Goal: Task Accomplishment & Management: Contribute content

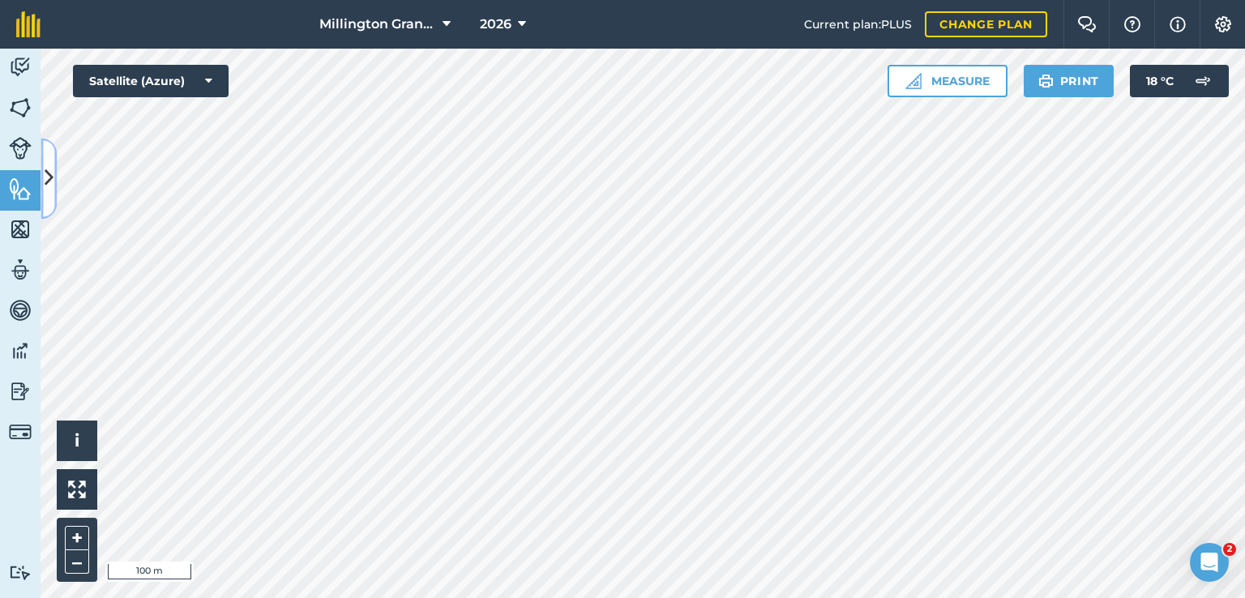
click at [49, 170] on icon at bounding box center [49, 179] width 9 height 28
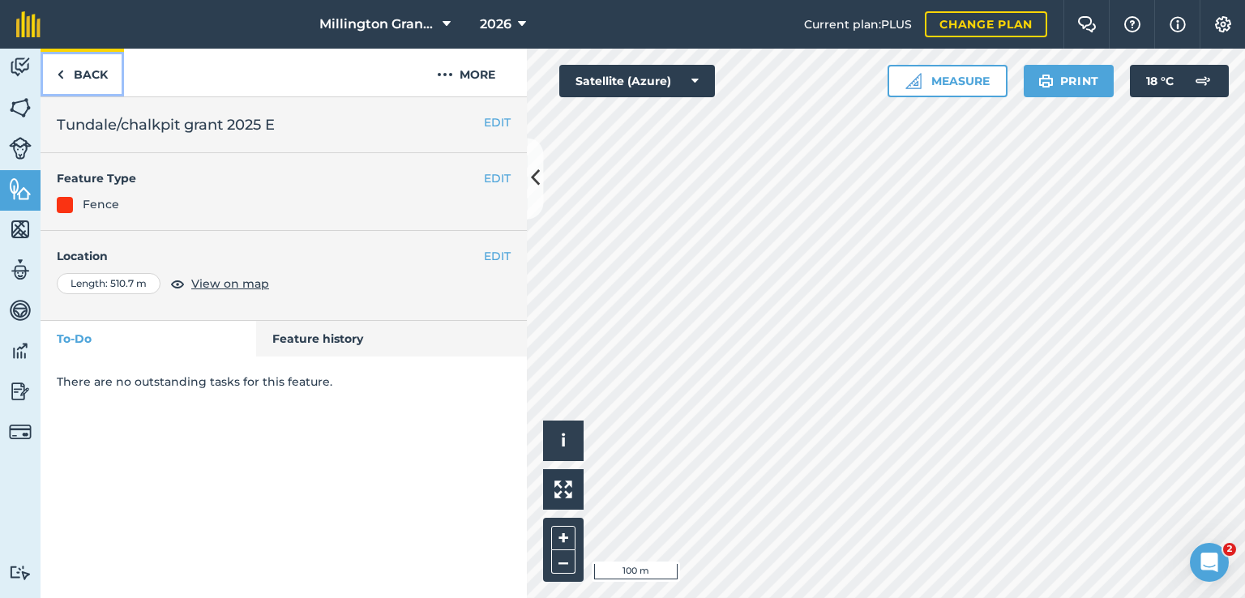
click at [96, 82] on link "Back" at bounding box center [82, 73] width 83 height 48
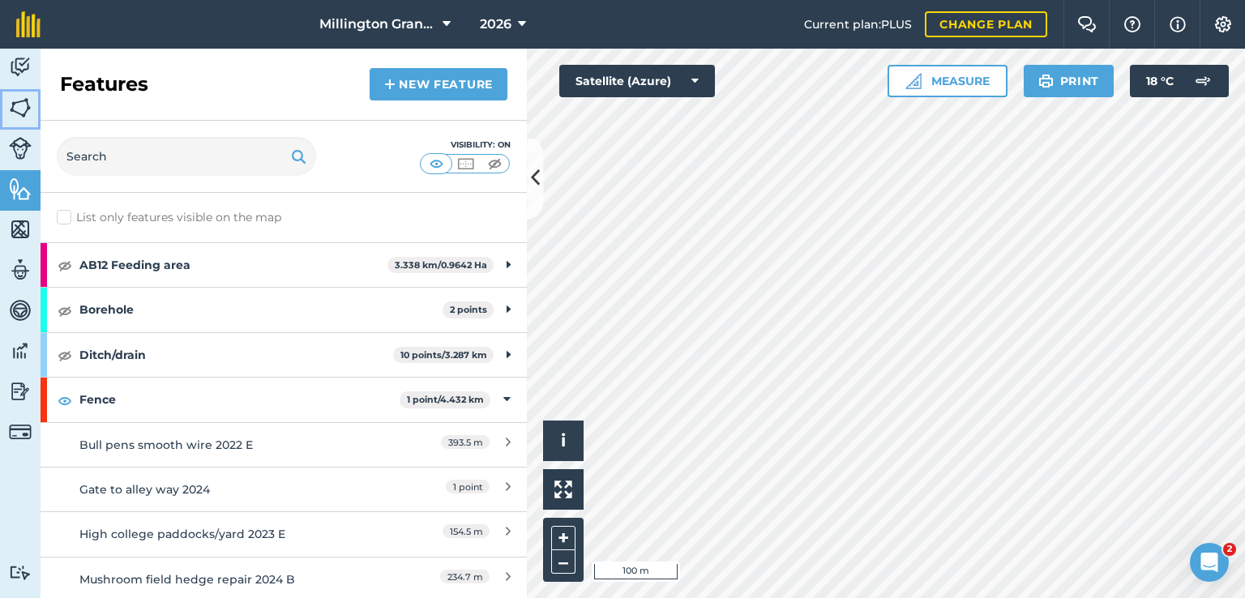
click at [19, 102] on img at bounding box center [20, 108] width 23 height 24
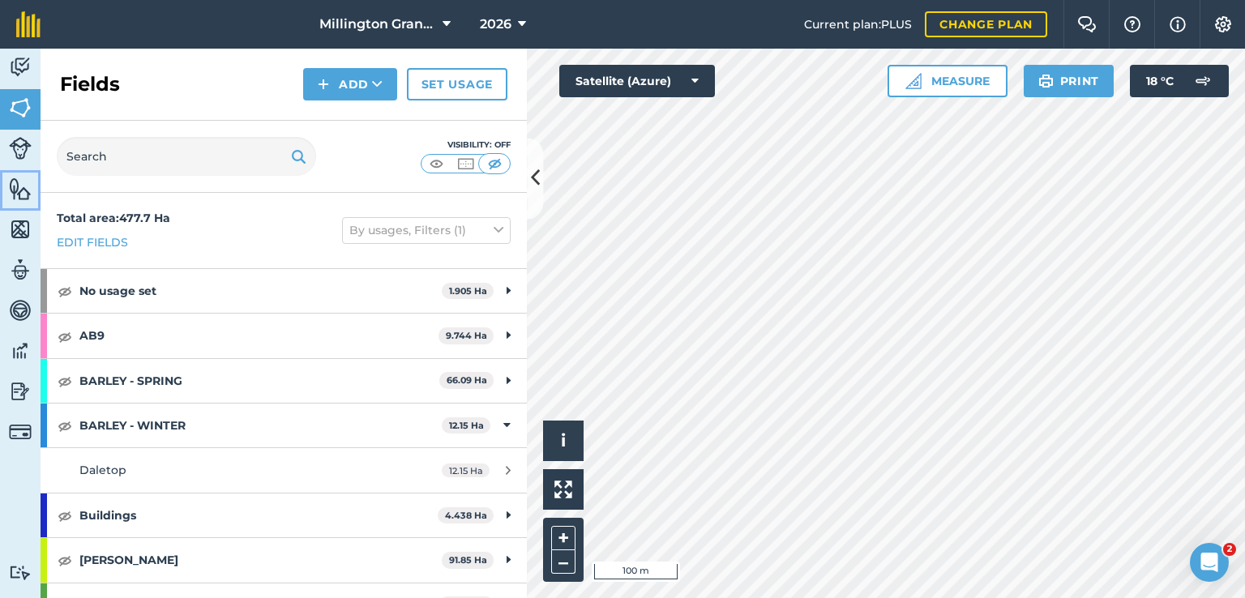
click at [23, 199] on img at bounding box center [20, 189] width 23 height 24
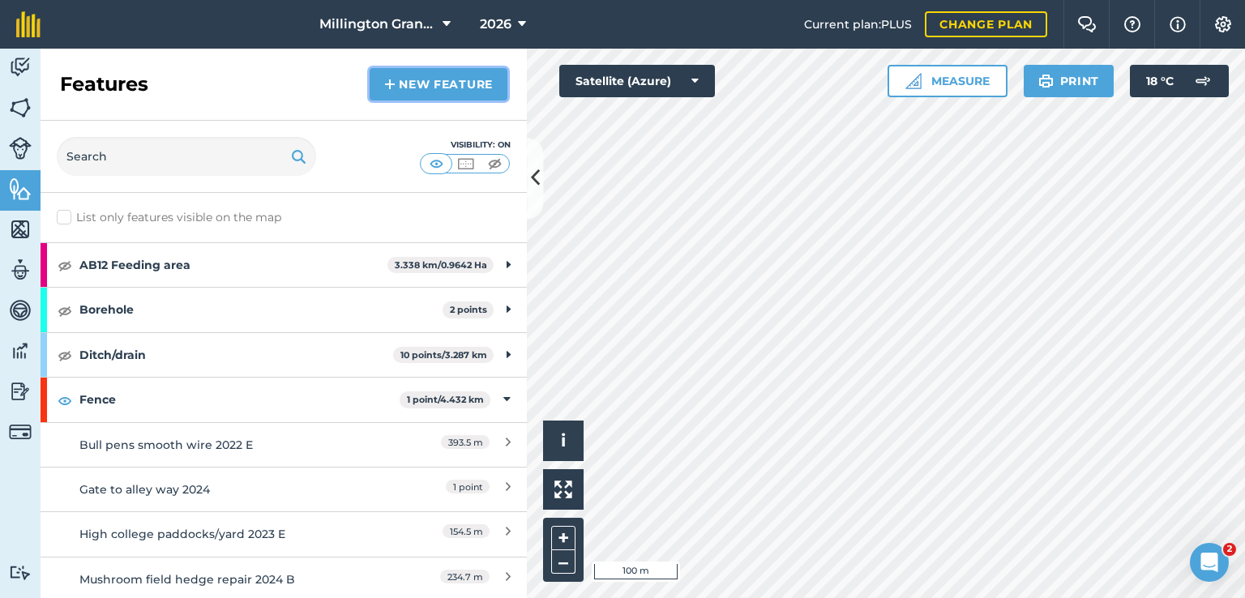
click at [470, 79] on link "New feature" at bounding box center [439, 84] width 138 height 32
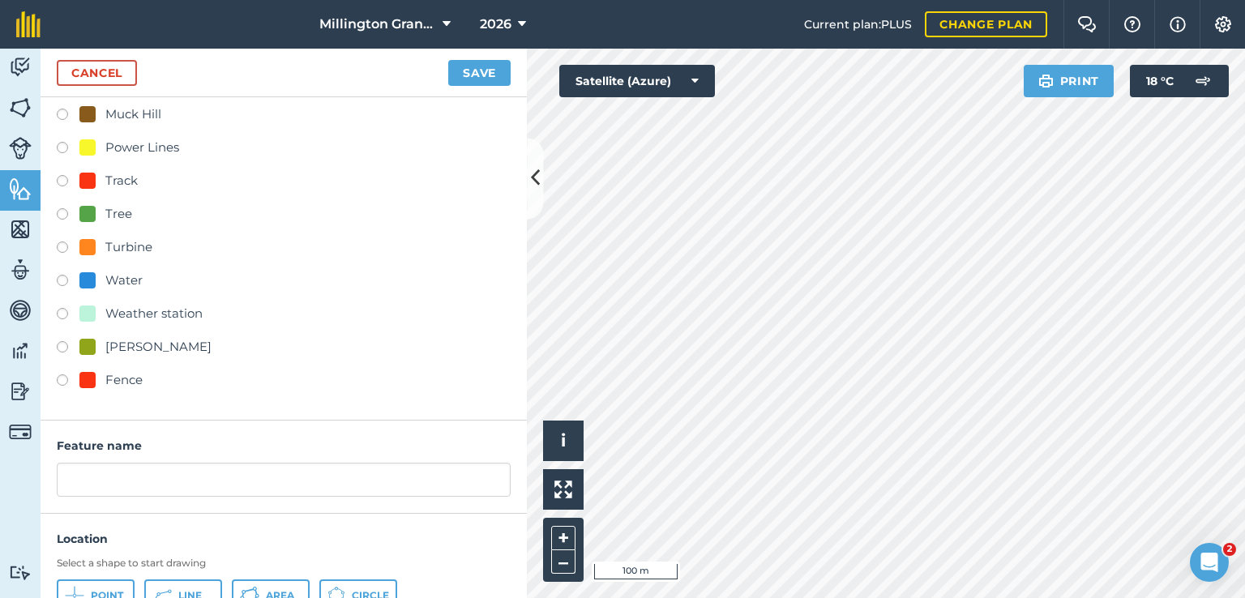
scroll to position [243, 0]
click at [130, 379] on div "Fence" at bounding box center [123, 379] width 37 height 19
radio input "true"
type input "Fence"
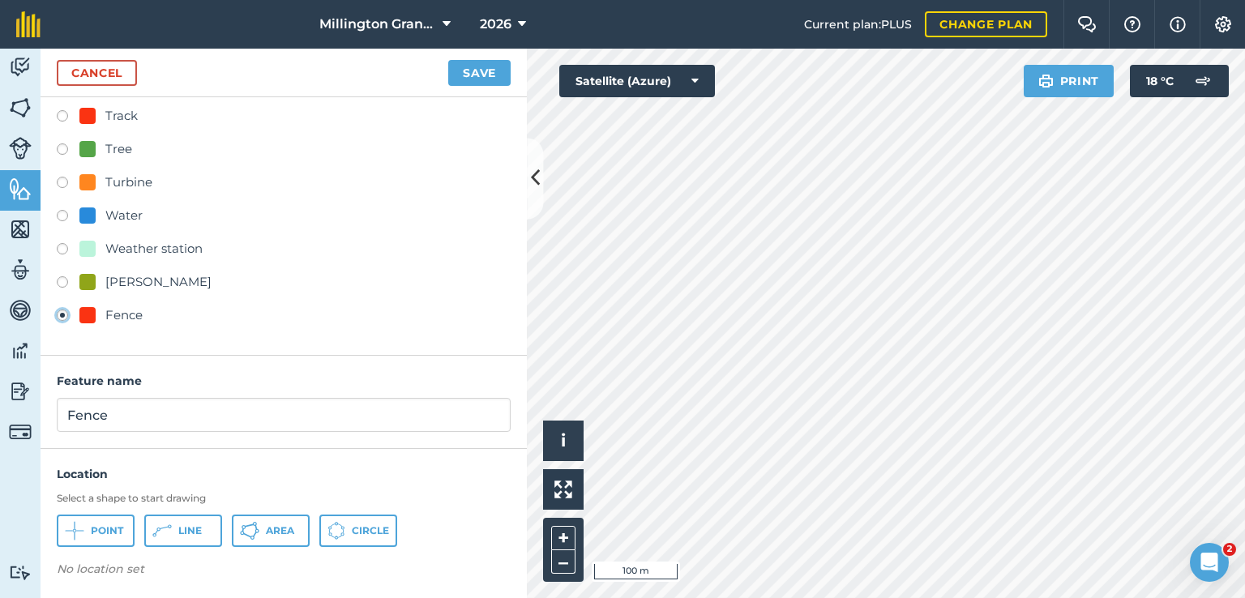
scroll to position [310, 0]
click at [173, 515] on button "Line" at bounding box center [183, 528] width 78 height 32
click at [165, 578] on img at bounding box center [162, 571] width 13 height 19
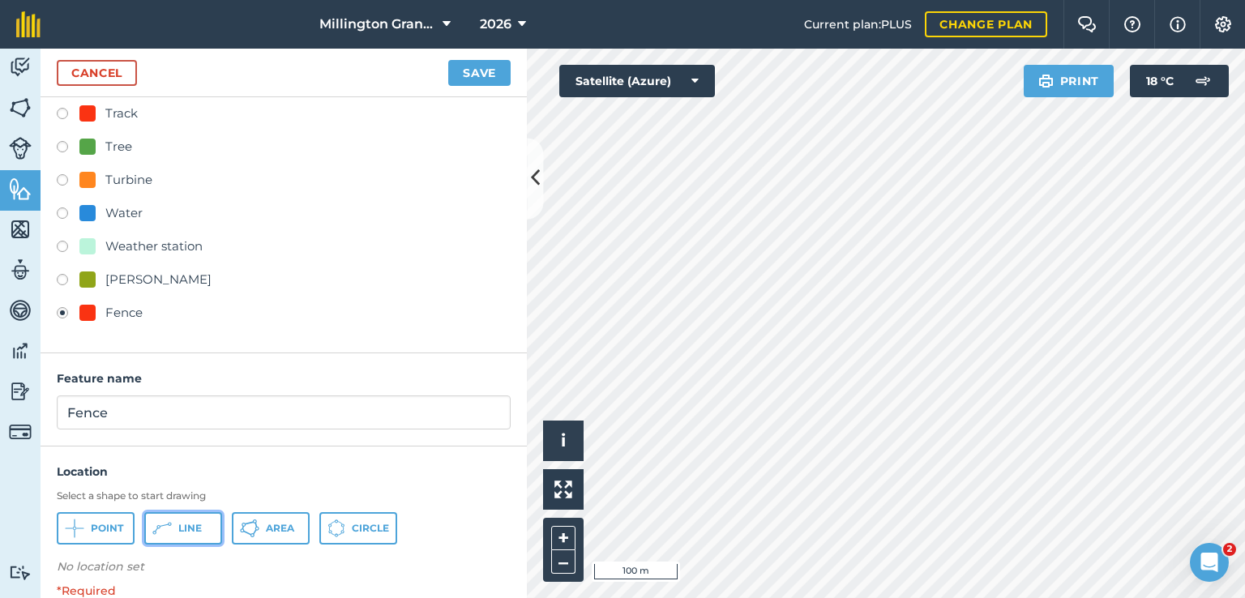
click at [167, 536] on icon at bounding box center [161, 528] width 19 height 19
click at [76, 71] on link "Cancel" at bounding box center [97, 73] width 80 height 26
